Goal: Information Seeking & Learning: Check status

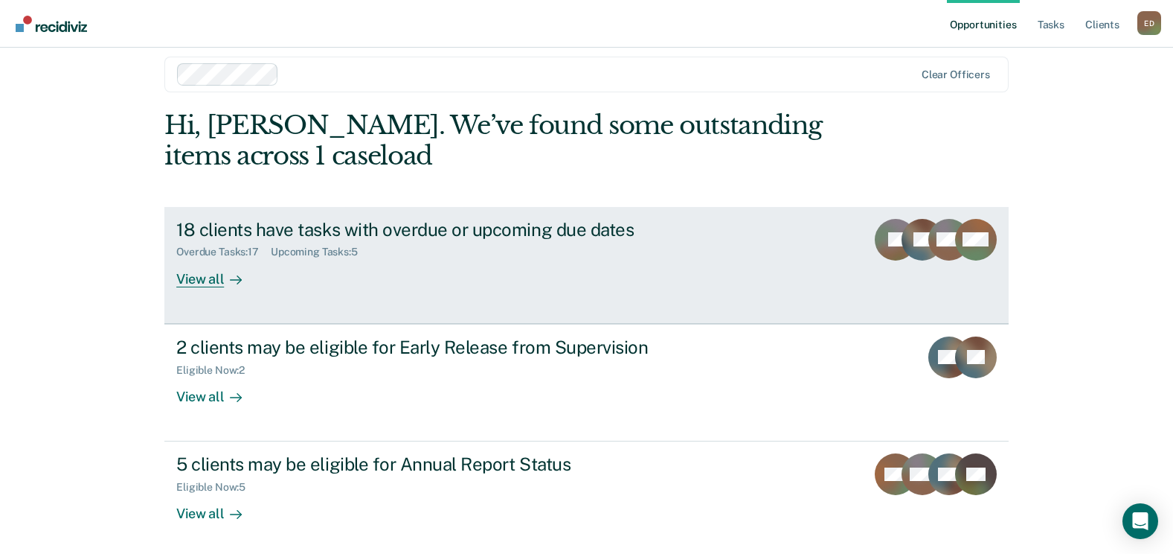
scroll to position [19, 0]
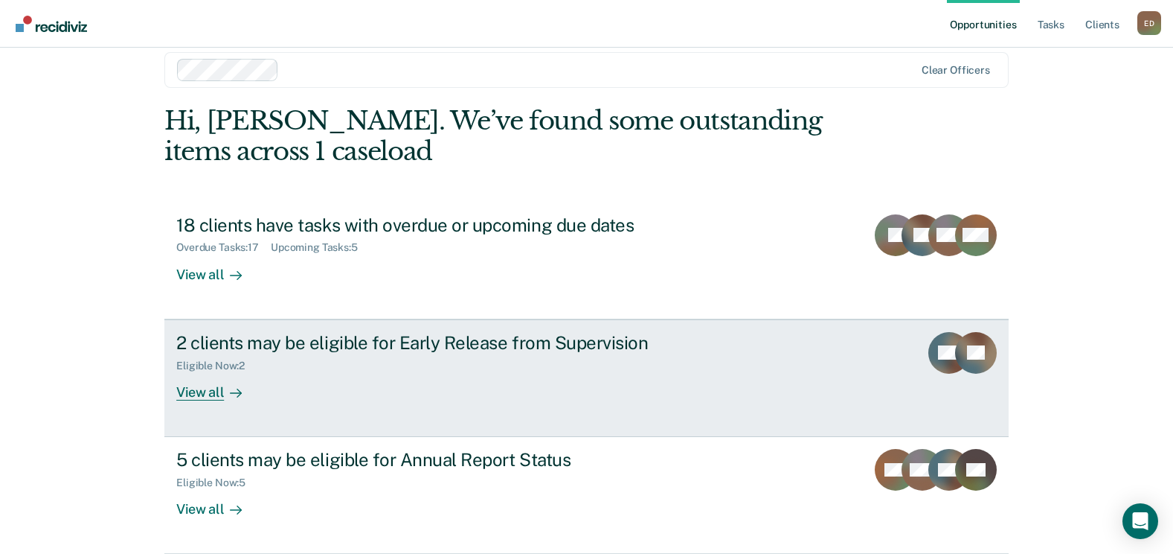
click at [230, 397] on icon at bounding box center [236, 393] width 12 height 12
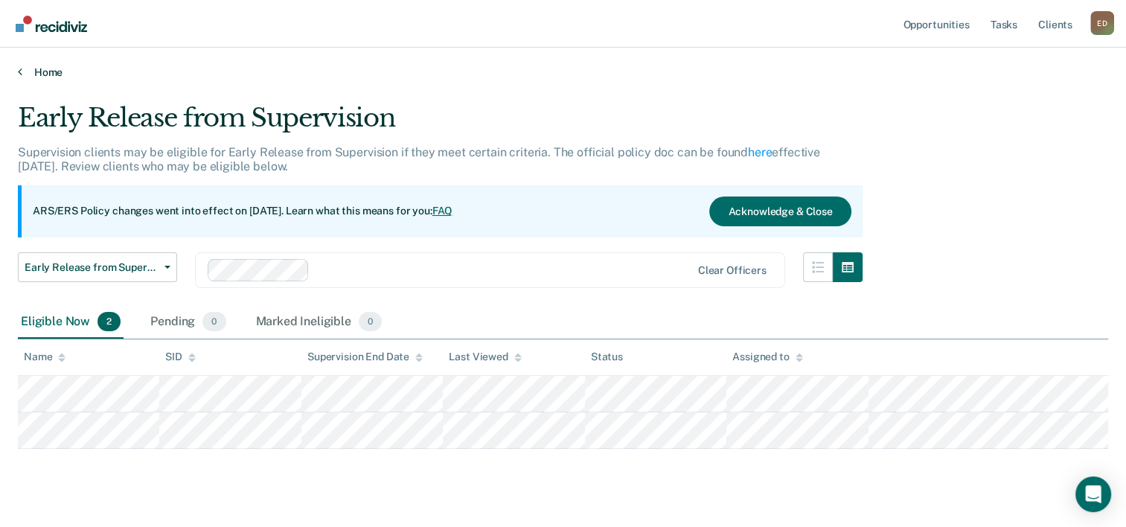
click at [39, 66] on link "Home" at bounding box center [563, 71] width 1090 height 13
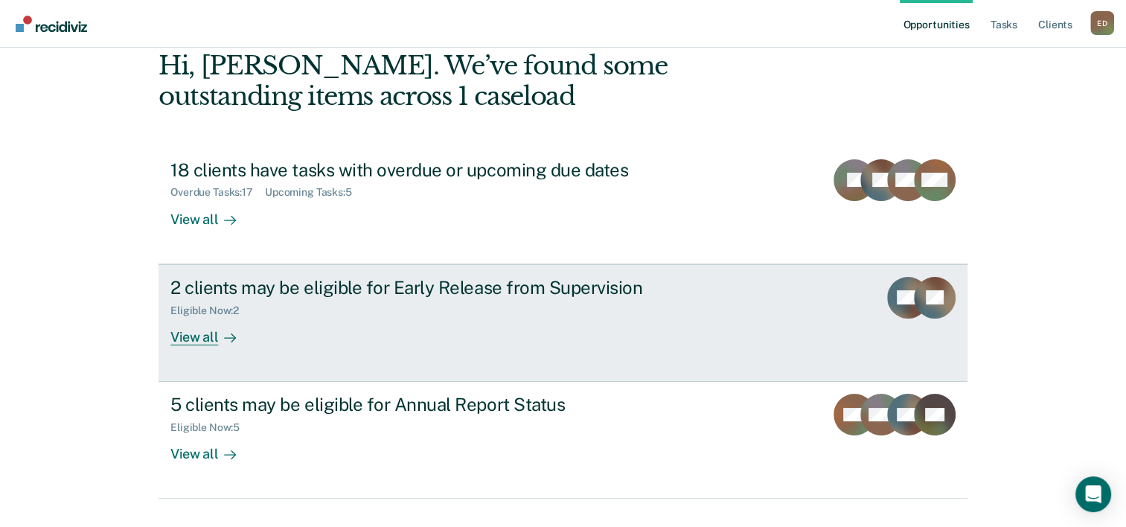
scroll to position [105, 0]
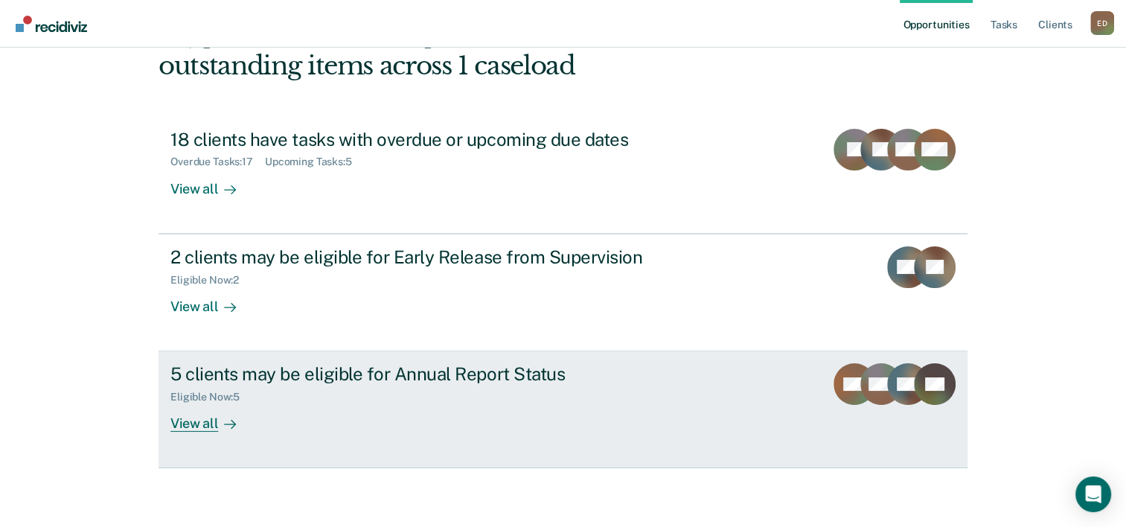
click at [499, 379] on div "5 clients may be eligible for Annual Report Status" at bounding box center [431, 374] width 522 height 22
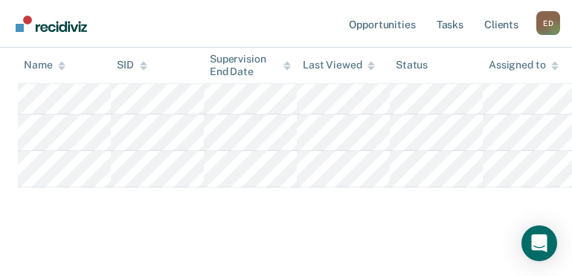
scroll to position [403, 0]
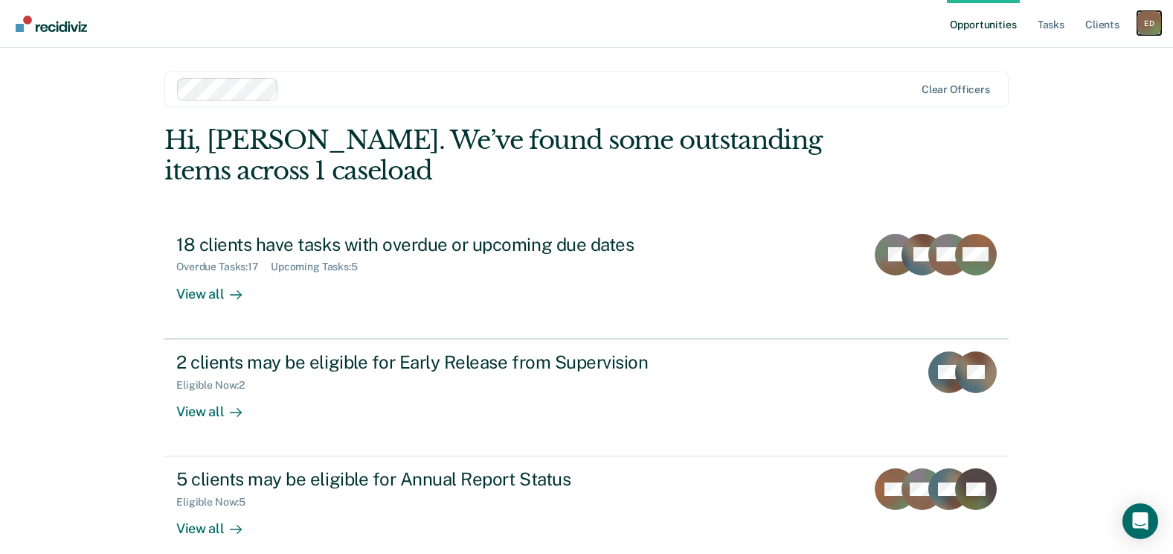
click at [1138, 28] on div "E D" at bounding box center [1150, 23] width 24 height 24
click at [1065, 96] on link "Log Out" at bounding box center [1090, 98] width 120 height 13
